Goal: Task Accomplishment & Management: Manage account settings

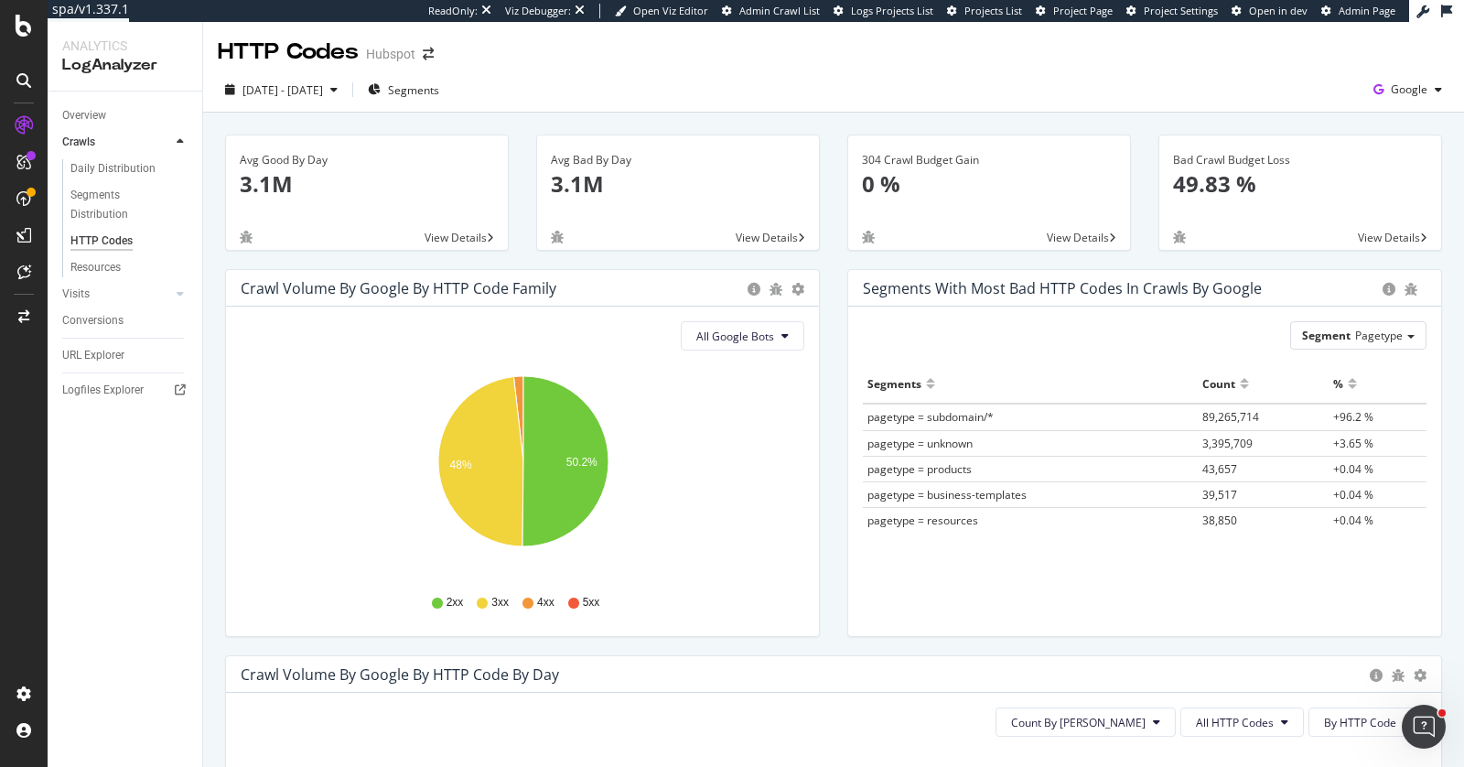
scroll to position [169, 0]
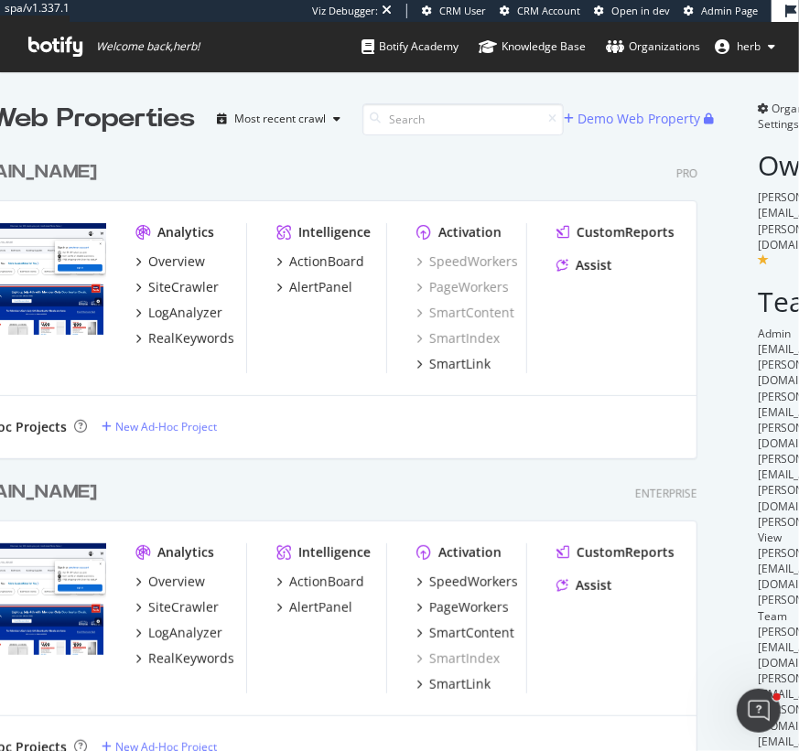
click at [81, 167] on div "[DOMAIN_NAME]" at bounding box center [20, 172] width 154 height 27
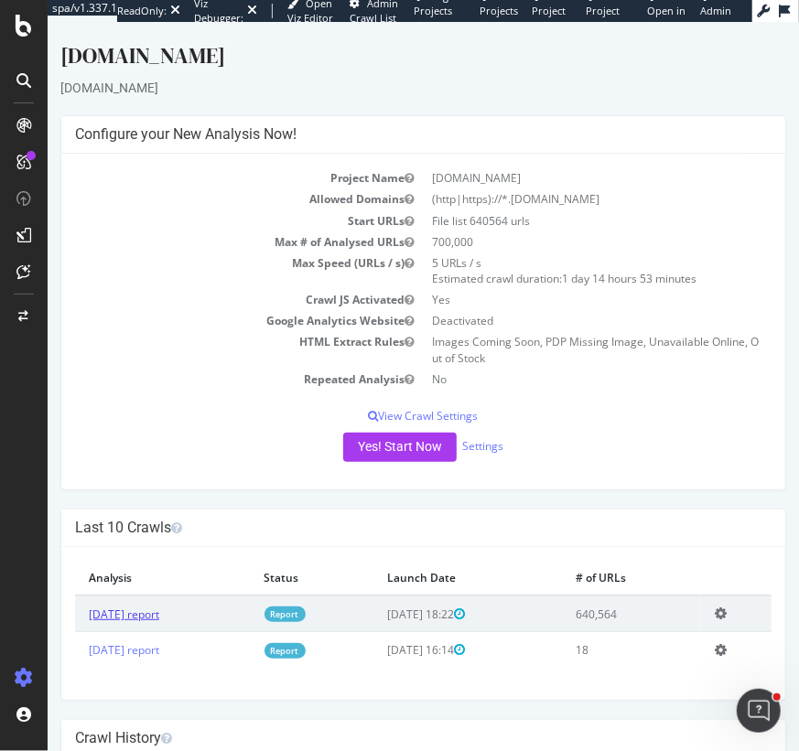
click at [148, 611] on link "2025 Aug. 25th report" at bounding box center [123, 614] width 70 height 16
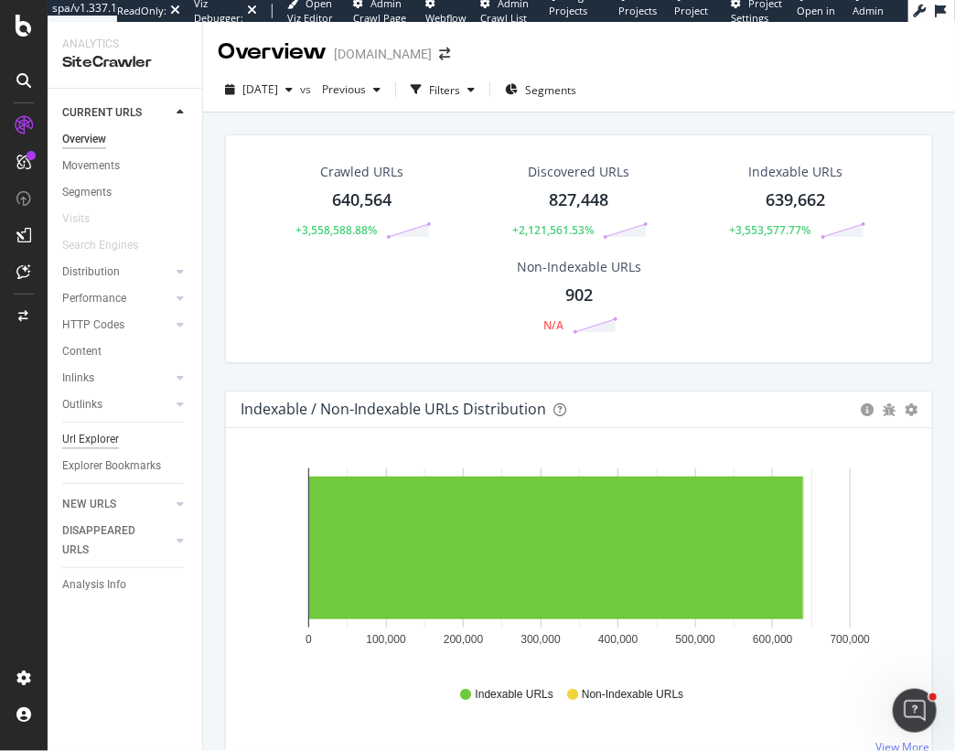
click at [82, 434] on div "Url Explorer" at bounding box center [90, 439] width 57 height 19
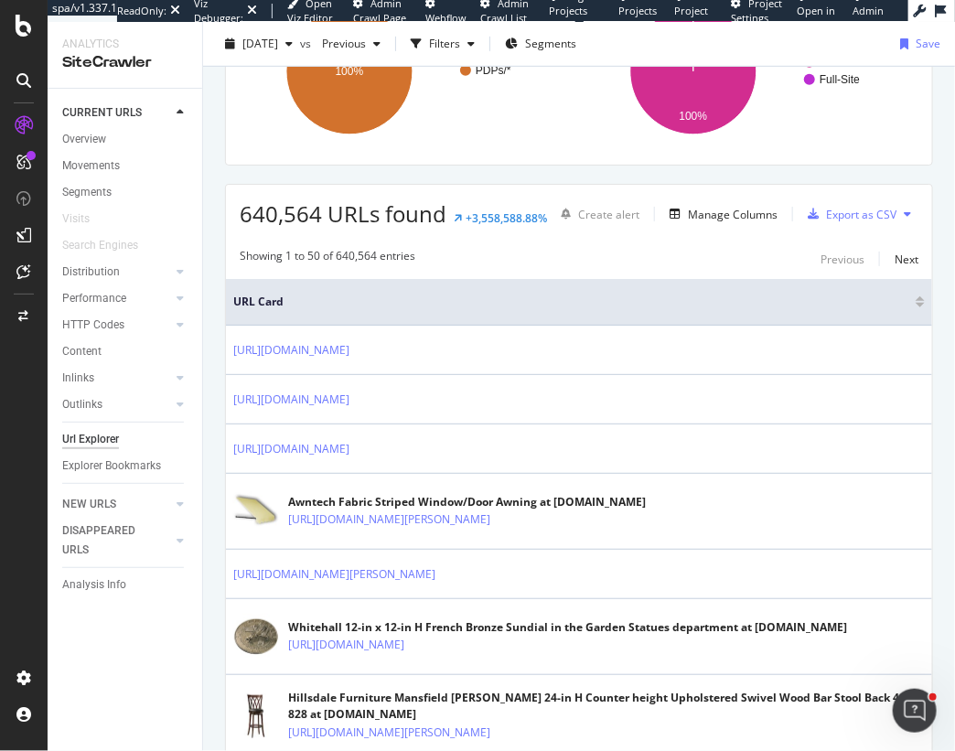
scroll to position [348, 0]
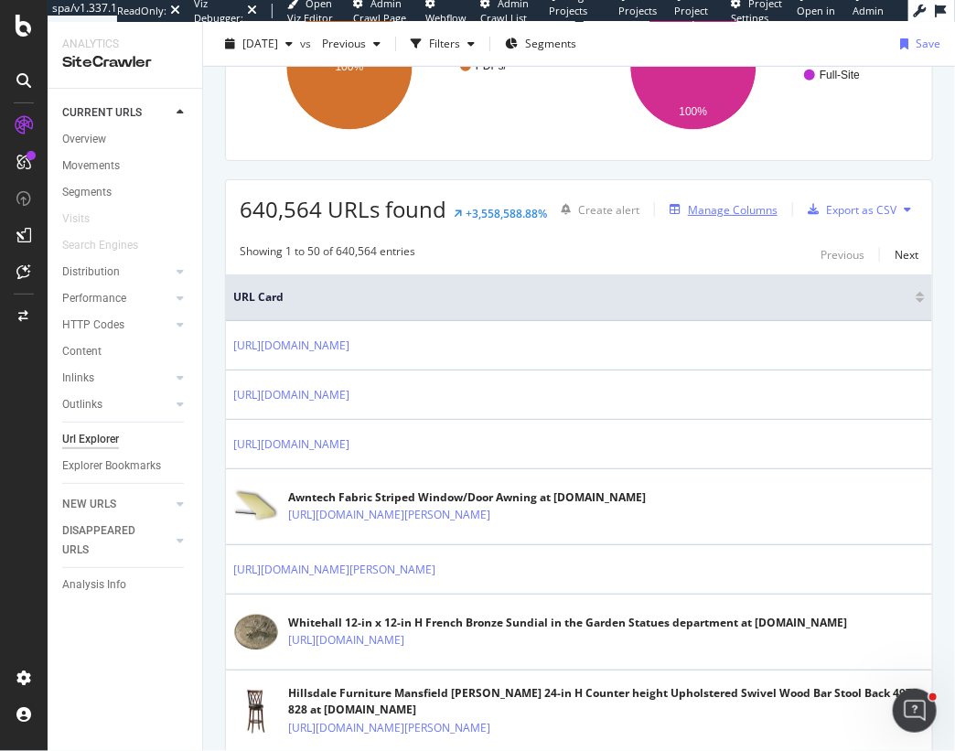
click at [726, 212] on div "Manage Columns" at bounding box center [733, 210] width 90 height 16
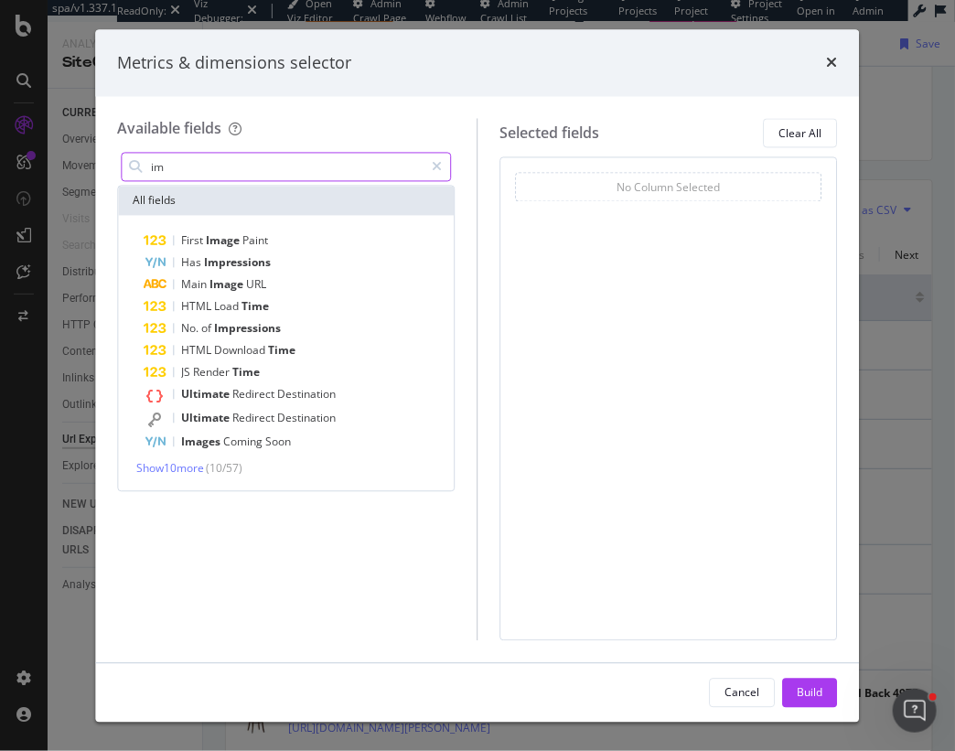
type input "i"
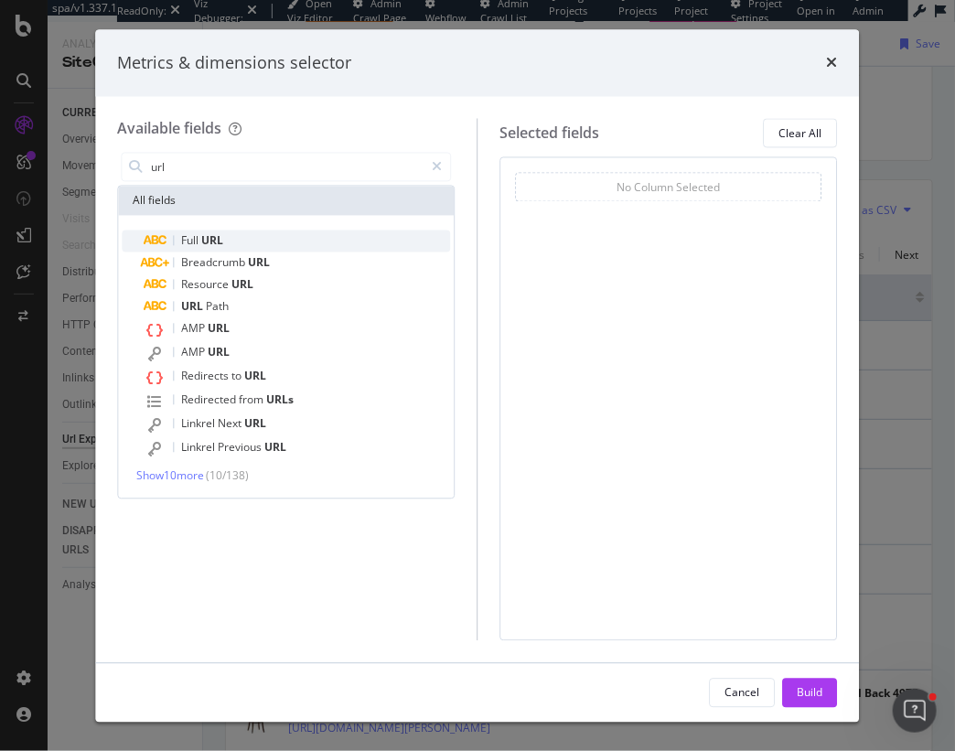
click at [251, 232] on div "Full URL" at bounding box center [297, 242] width 307 height 22
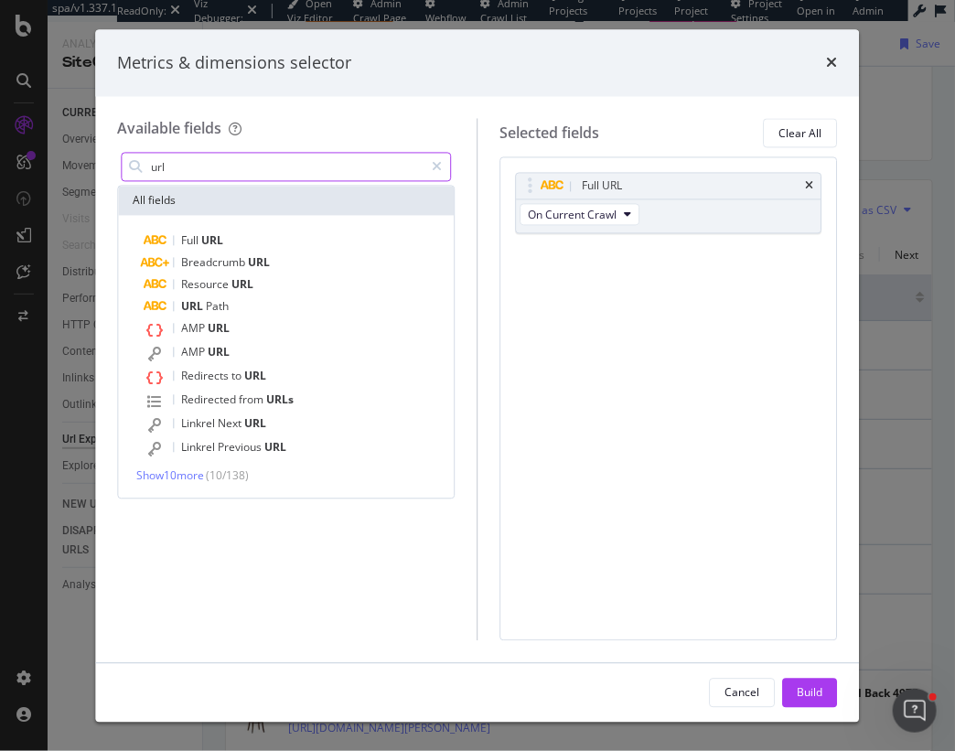
click at [260, 164] on input "url" at bounding box center [286, 167] width 275 height 27
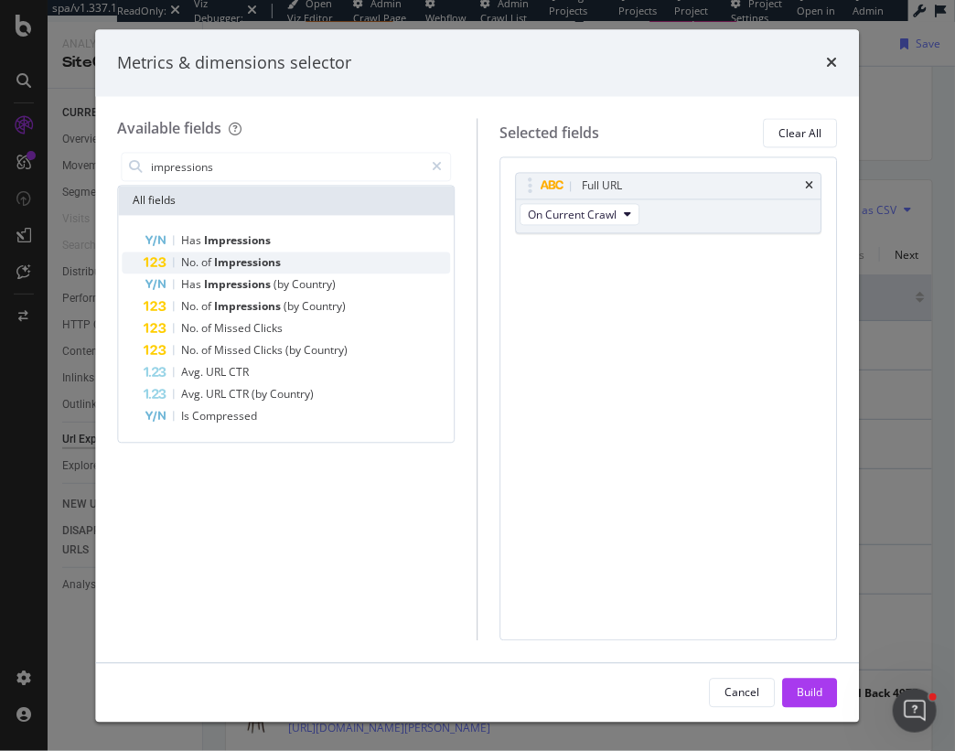
click at [264, 263] on span "Impressions" at bounding box center [247, 263] width 67 height 16
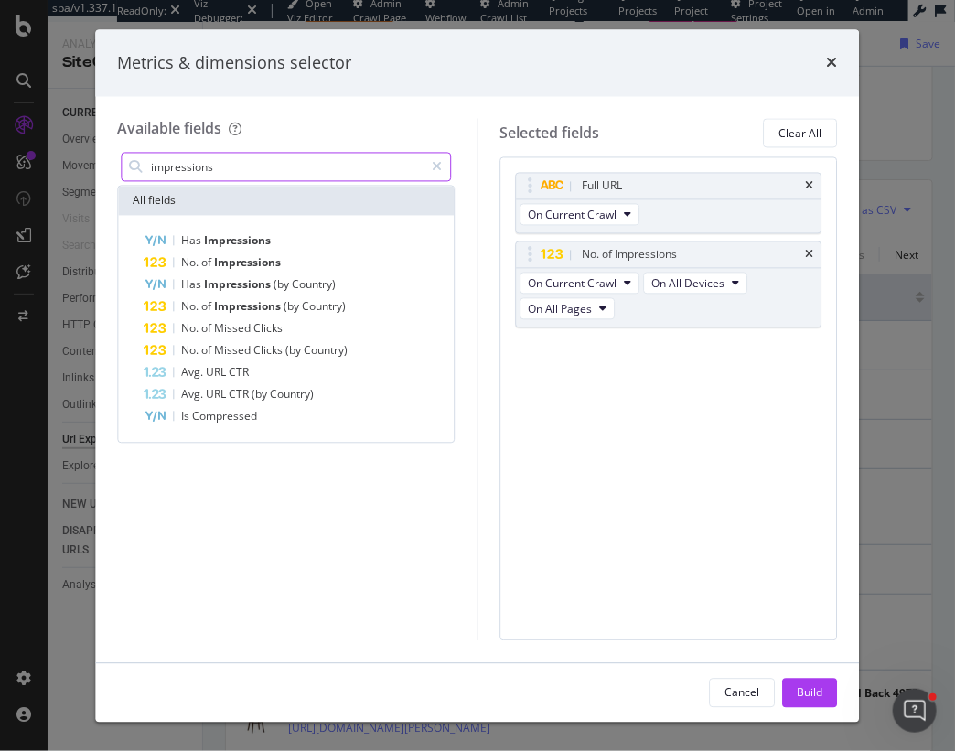
click at [263, 169] on input "impressions" at bounding box center [286, 167] width 275 height 27
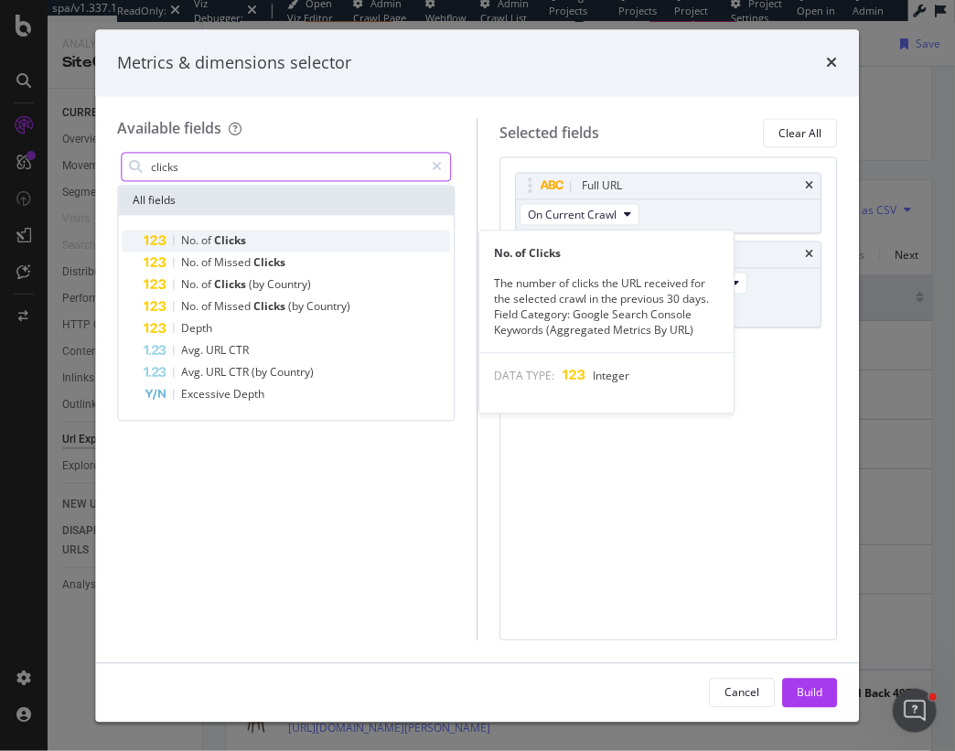
type input "clicks"
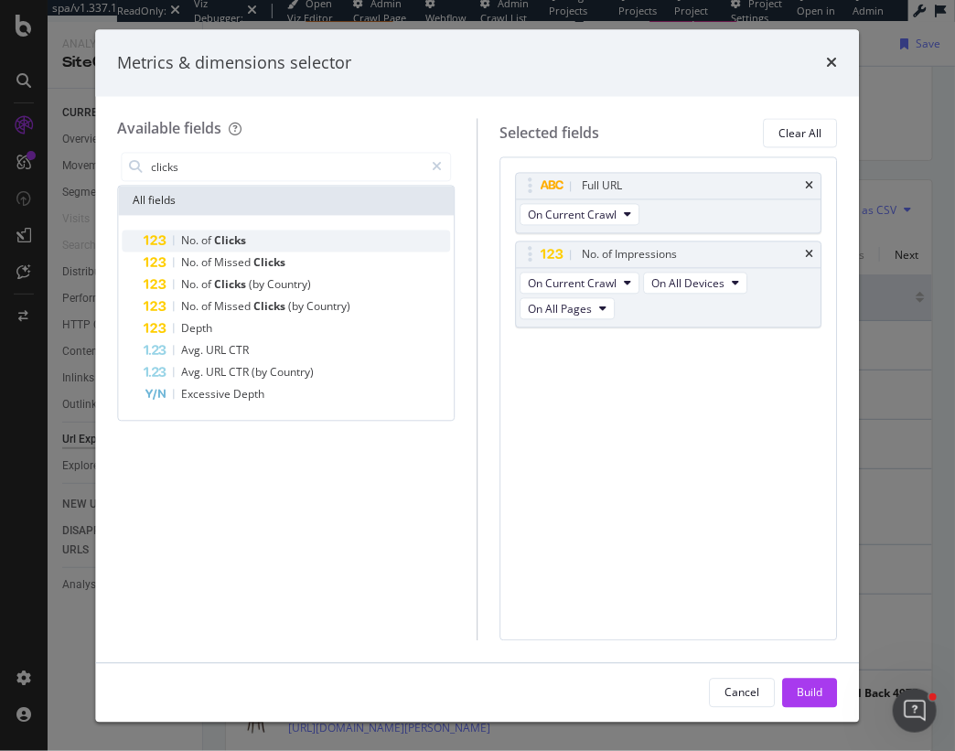
click at [294, 243] on div "No. of Clicks" at bounding box center [297, 242] width 307 height 22
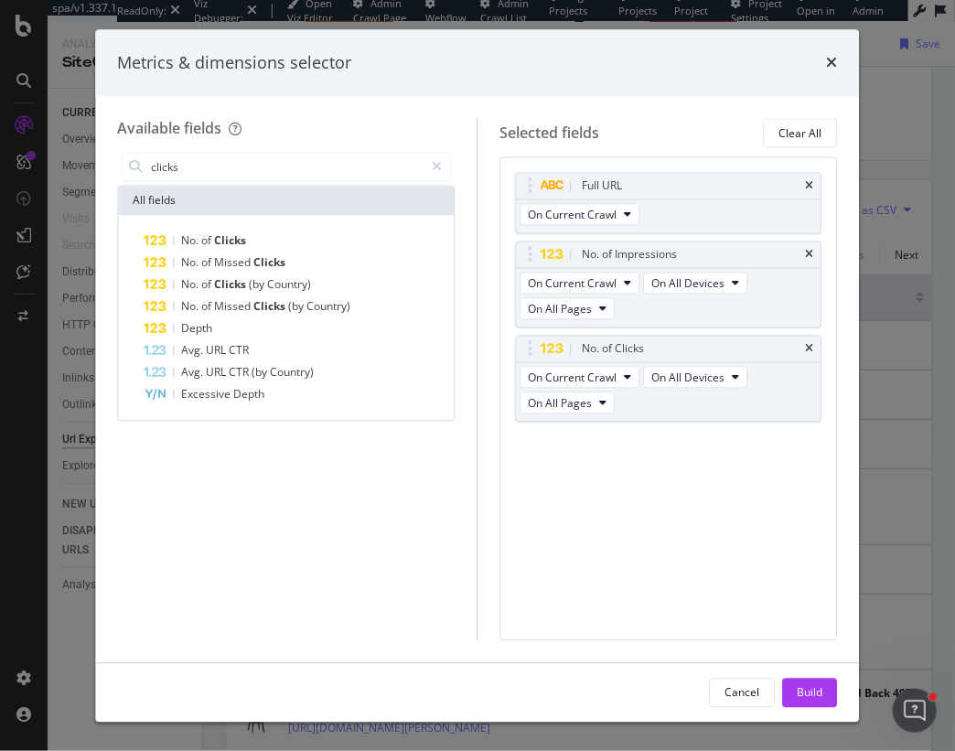
click at [666, 595] on div "Full URL On Current Crawl No. of Impressions On Current Crawl On All Devices On…" at bounding box center [670, 398] width 338 height 483
click at [798, 58] on icon "times" at bounding box center [832, 63] width 11 height 15
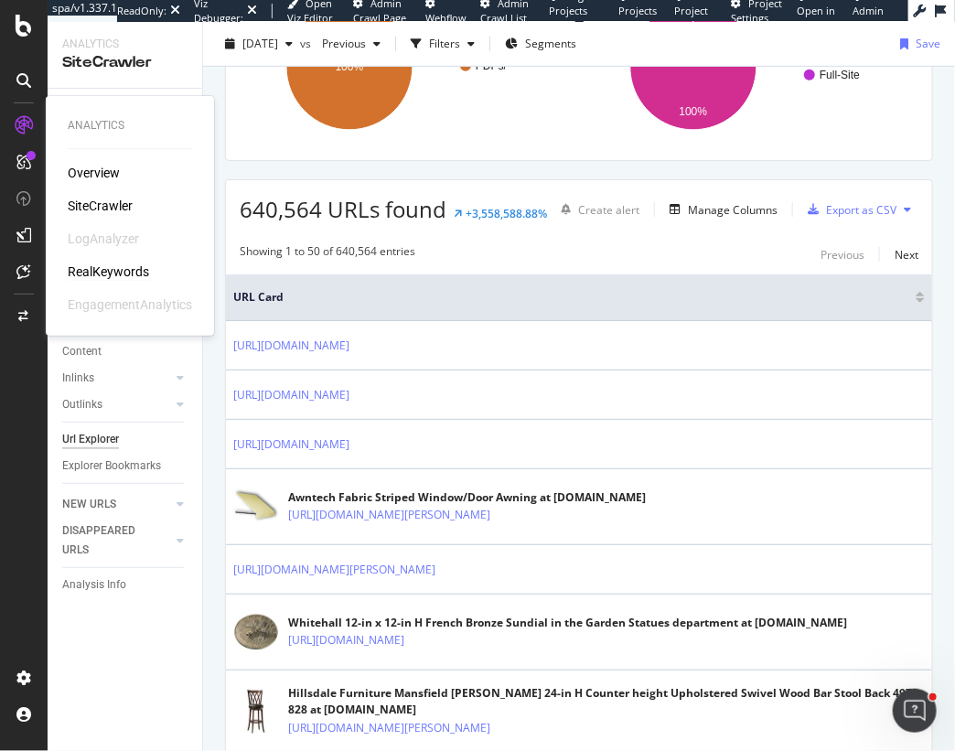
click at [134, 273] on div "RealKeywords" at bounding box center [108, 272] width 81 height 18
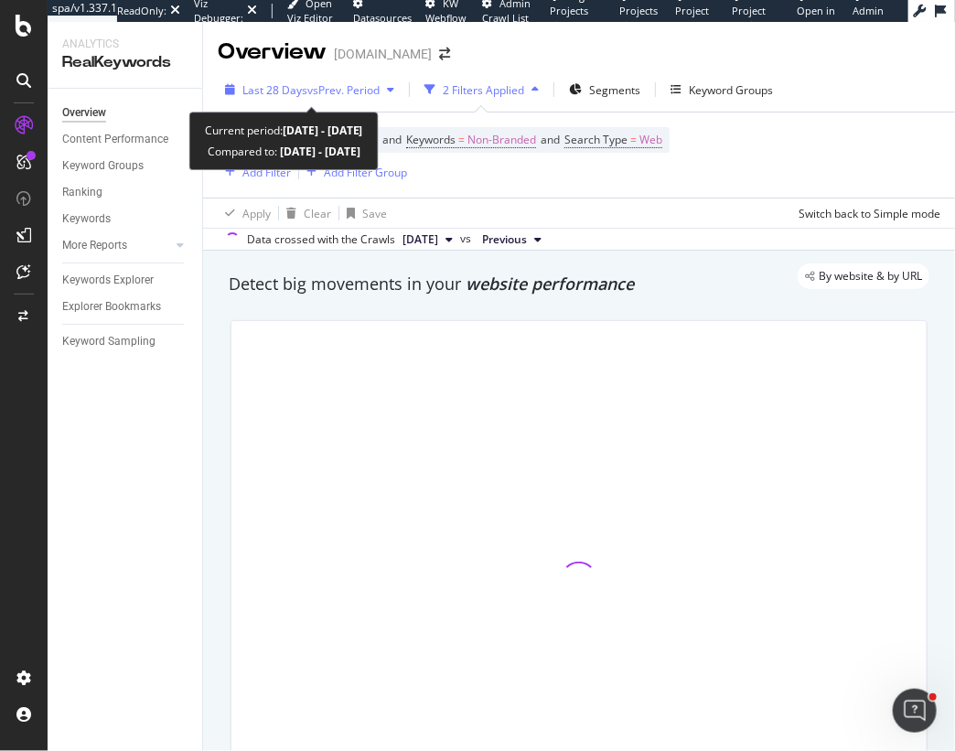
click at [340, 92] on span "vs Prev. Period" at bounding box center [343, 90] width 72 height 16
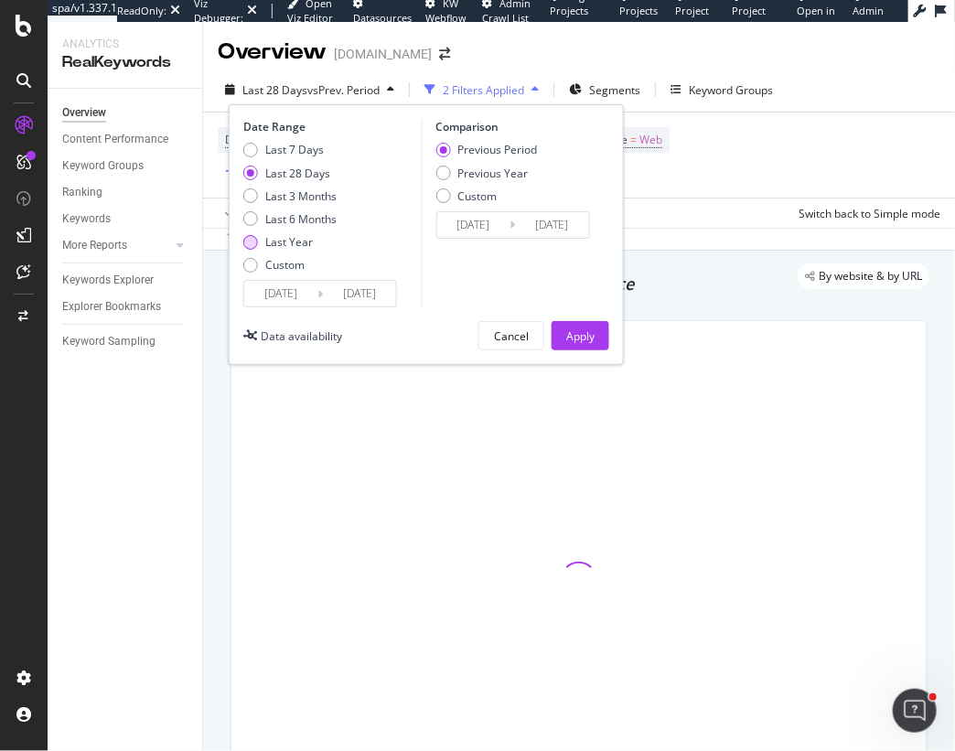
click at [303, 243] on div "Last Year" at bounding box center [289, 242] width 48 height 16
type input "2024/08/26"
type input "2023/08/27"
type input "2024/08/25"
click at [574, 343] on div "Apply" at bounding box center [580, 335] width 28 height 27
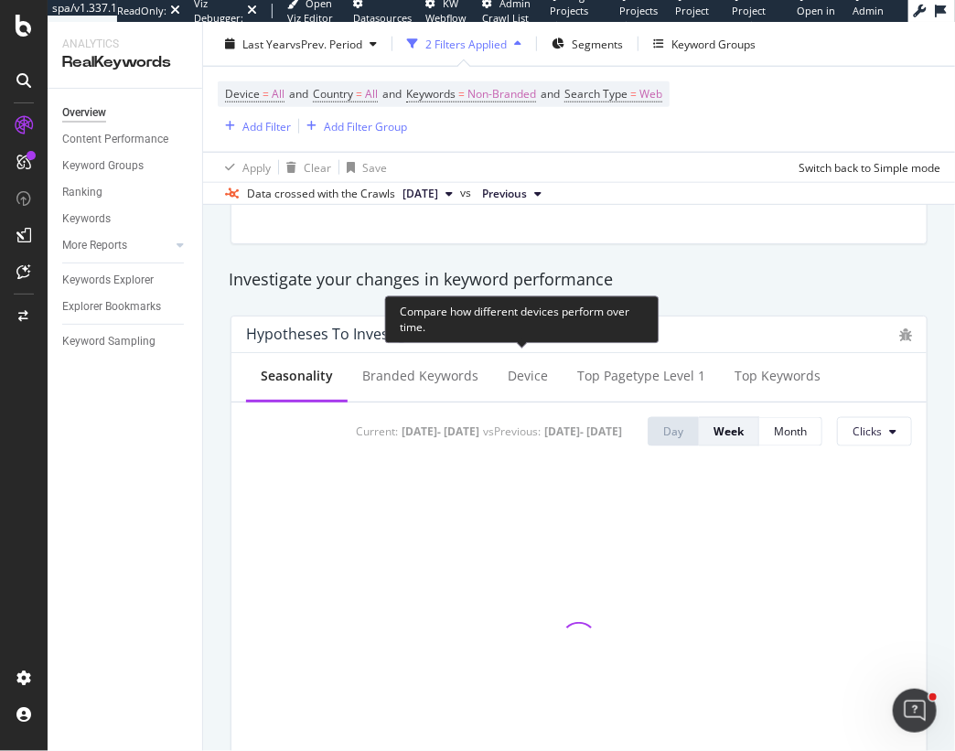
scroll to position [590, 0]
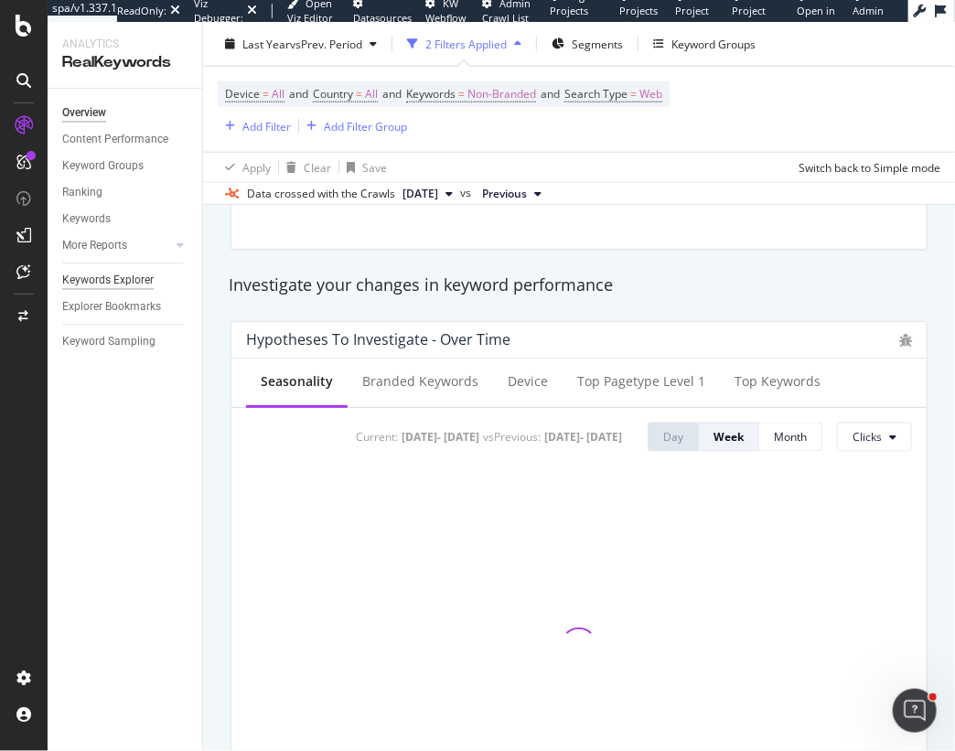
click at [108, 274] on div "Keywords Explorer" at bounding box center [108, 280] width 92 height 19
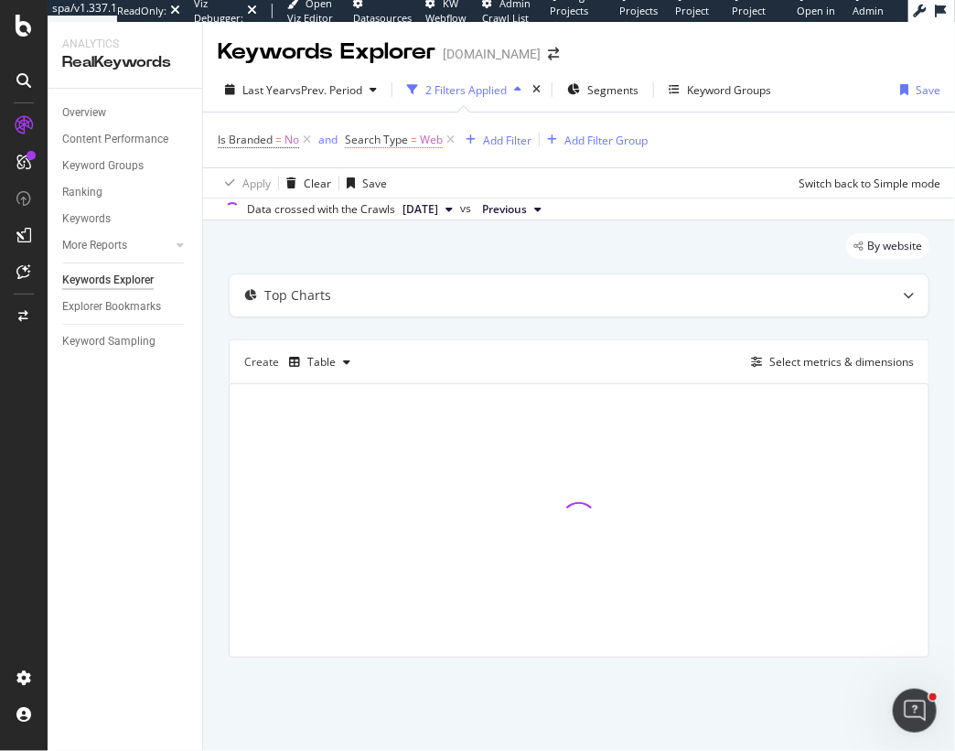
click at [426, 135] on span "Web" at bounding box center [431, 140] width 23 height 26
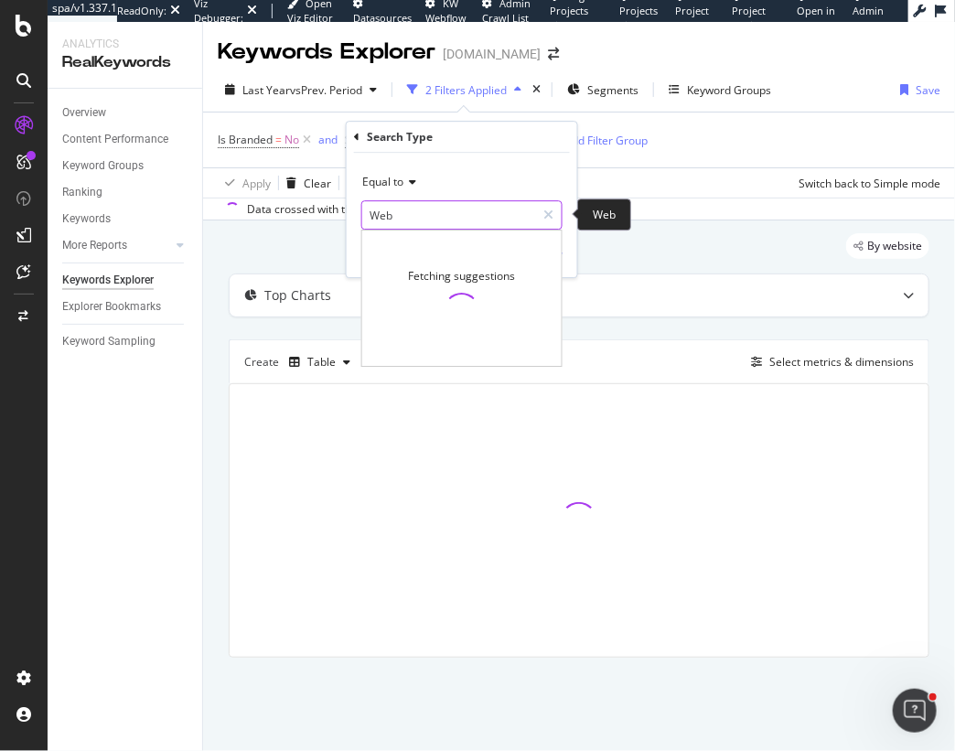
click at [400, 208] on input "Web" at bounding box center [448, 214] width 173 height 29
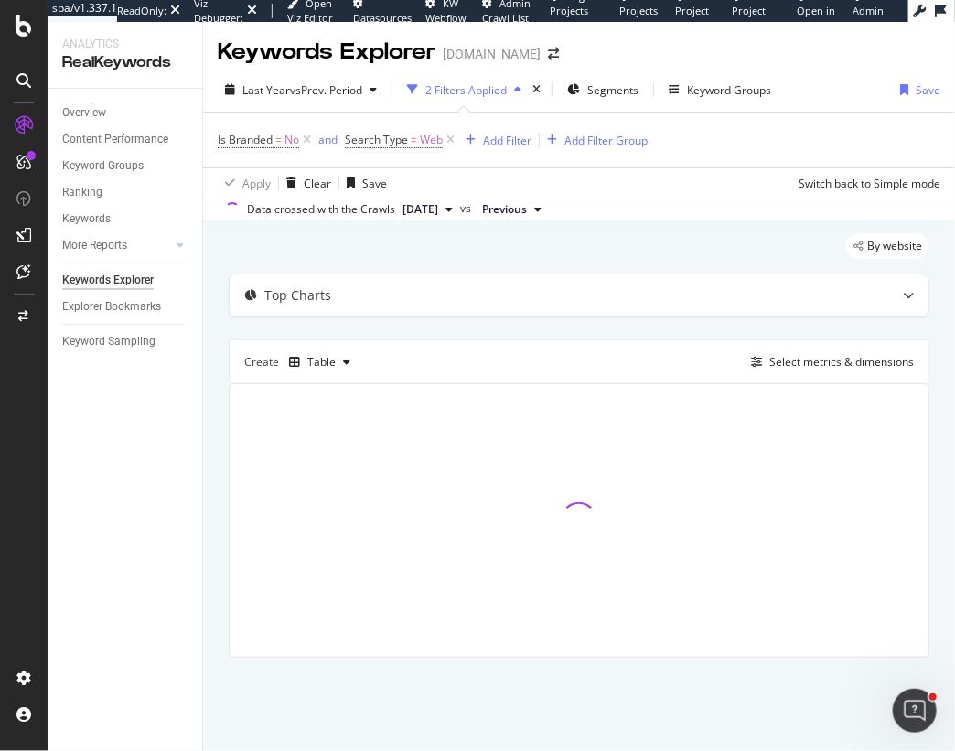
click at [662, 185] on div "Apply Clear Save Switch back to Simple mode" at bounding box center [579, 182] width 752 height 30
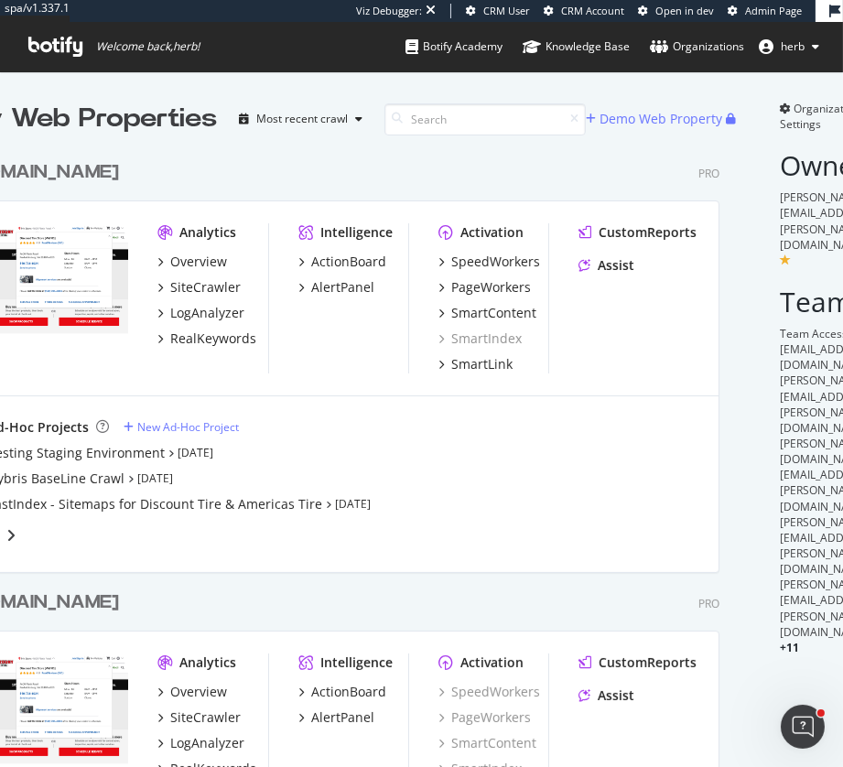
scroll to position [1, 0]
click at [486, 264] on div "SpeedWorkers" at bounding box center [495, 261] width 89 height 18
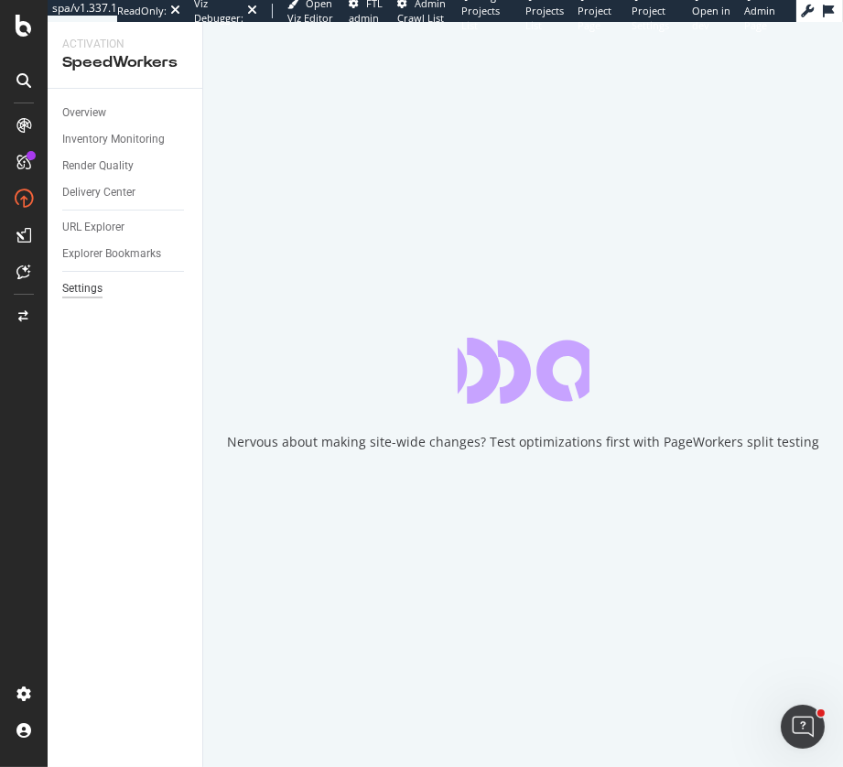
click at [92, 284] on div "Settings" at bounding box center [82, 288] width 40 height 19
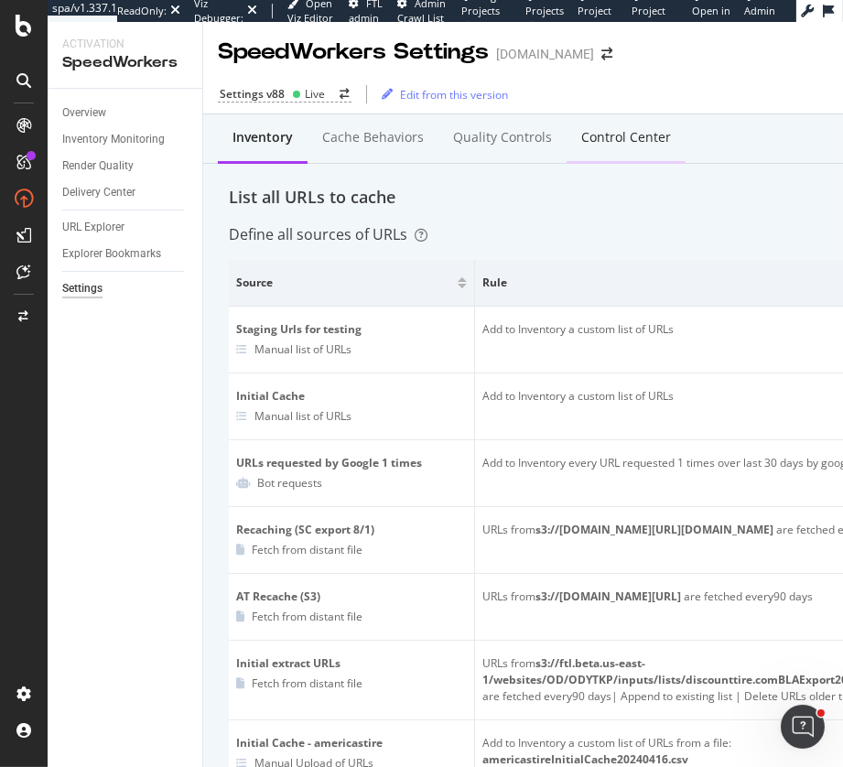
click at [622, 146] on div "Control Center" at bounding box center [626, 137] width 90 height 18
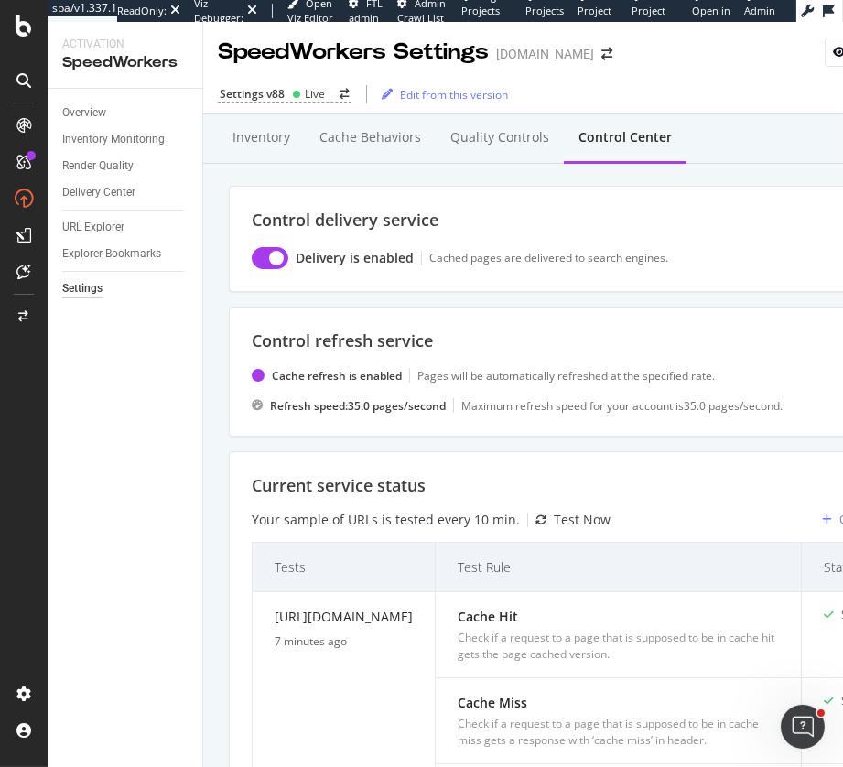
scroll to position [755, 0]
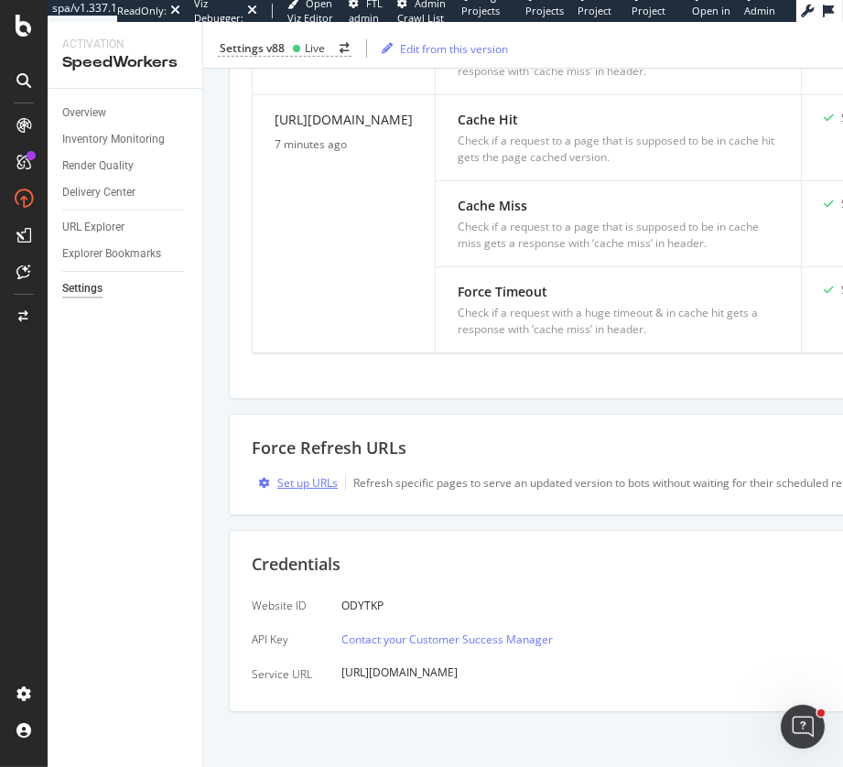
click at [293, 476] on div "Set up URLs" at bounding box center [307, 483] width 60 height 16
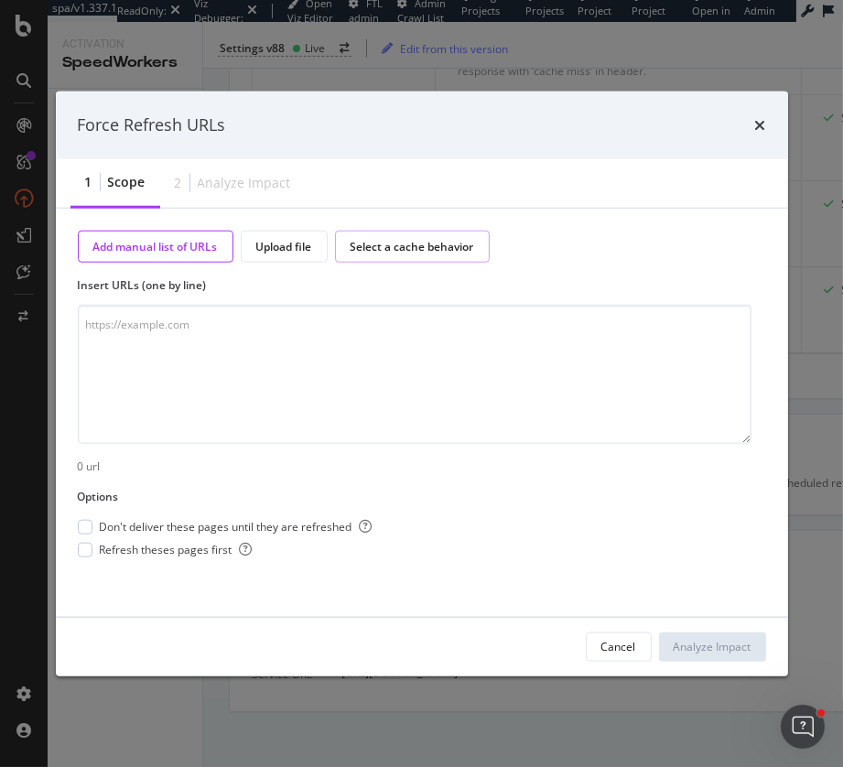
click at [410, 246] on div "Select a cache behavior" at bounding box center [413, 246] width 124 height 16
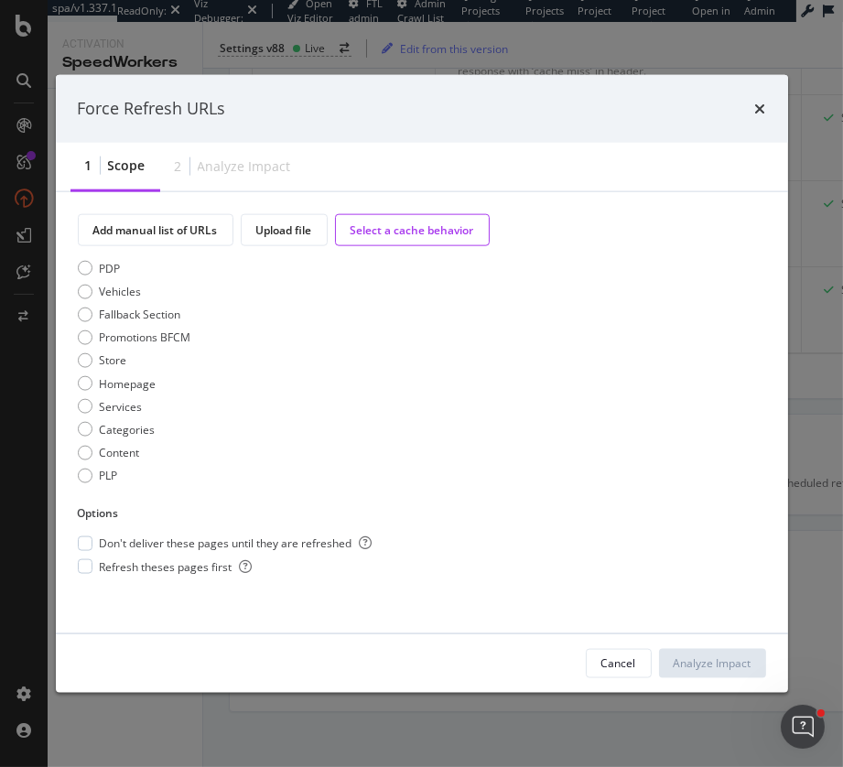
click at [756, 117] on div "times" at bounding box center [760, 109] width 11 height 24
